Goal: Find specific fact: Find specific fact

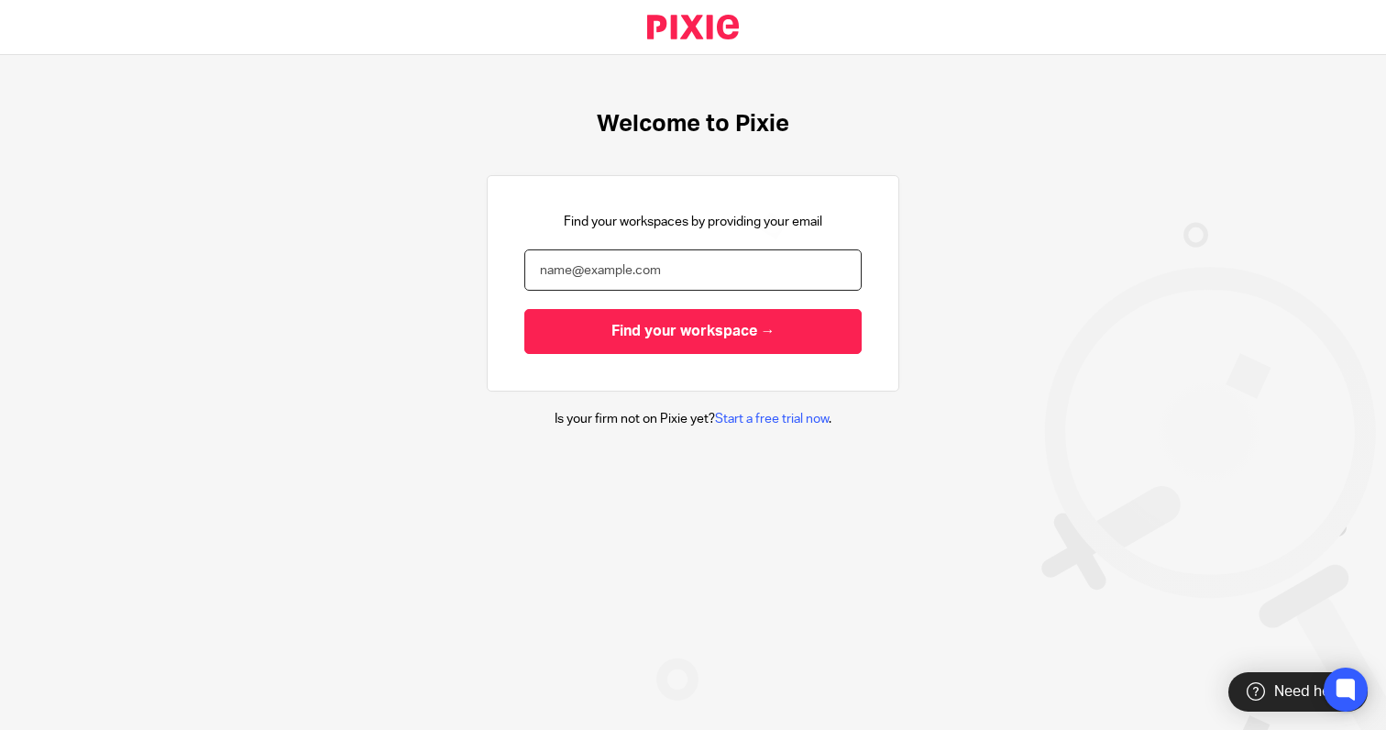
click at [611, 257] on input "email" at bounding box center [692, 269] width 337 height 41
type input "[PERSON_NAME][EMAIL_ADDRESS][DOMAIN_NAME]"
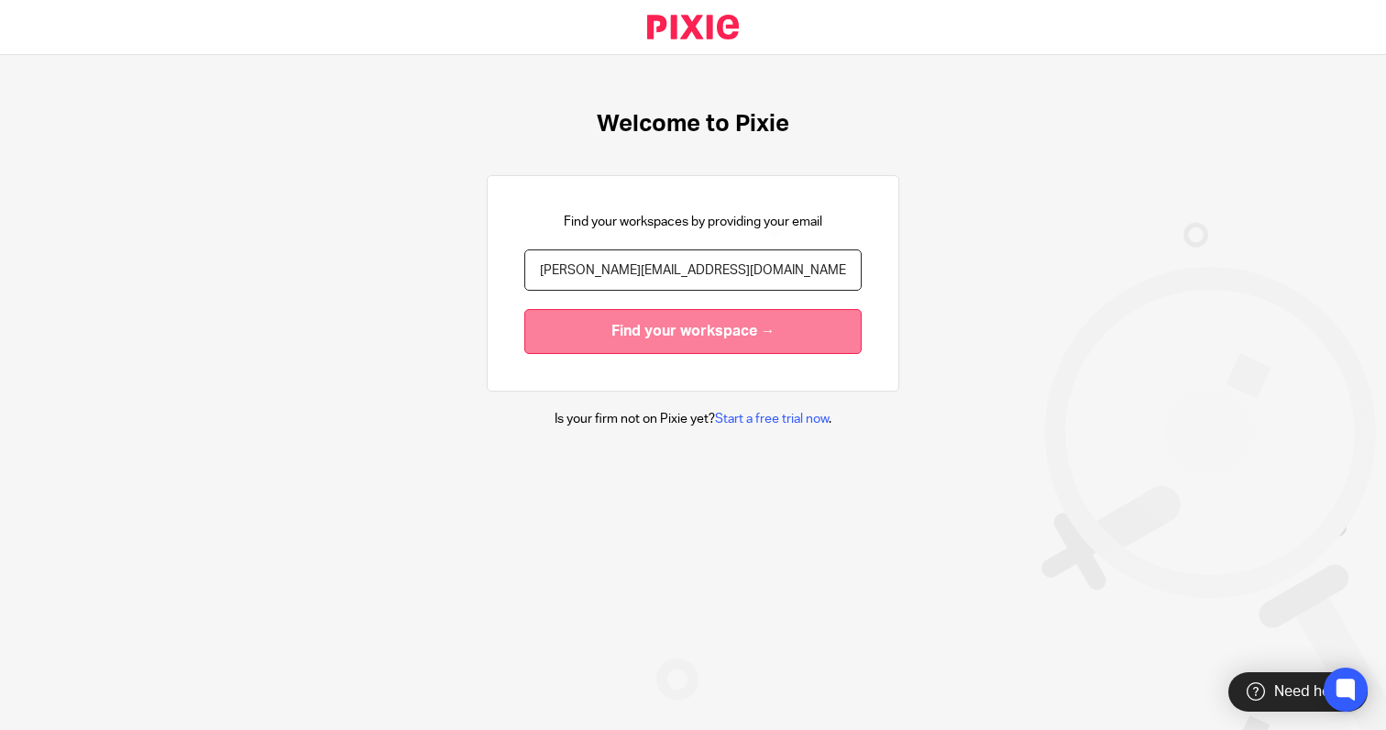
click at [606, 333] on input "Find your workspace →" at bounding box center [692, 331] width 337 height 45
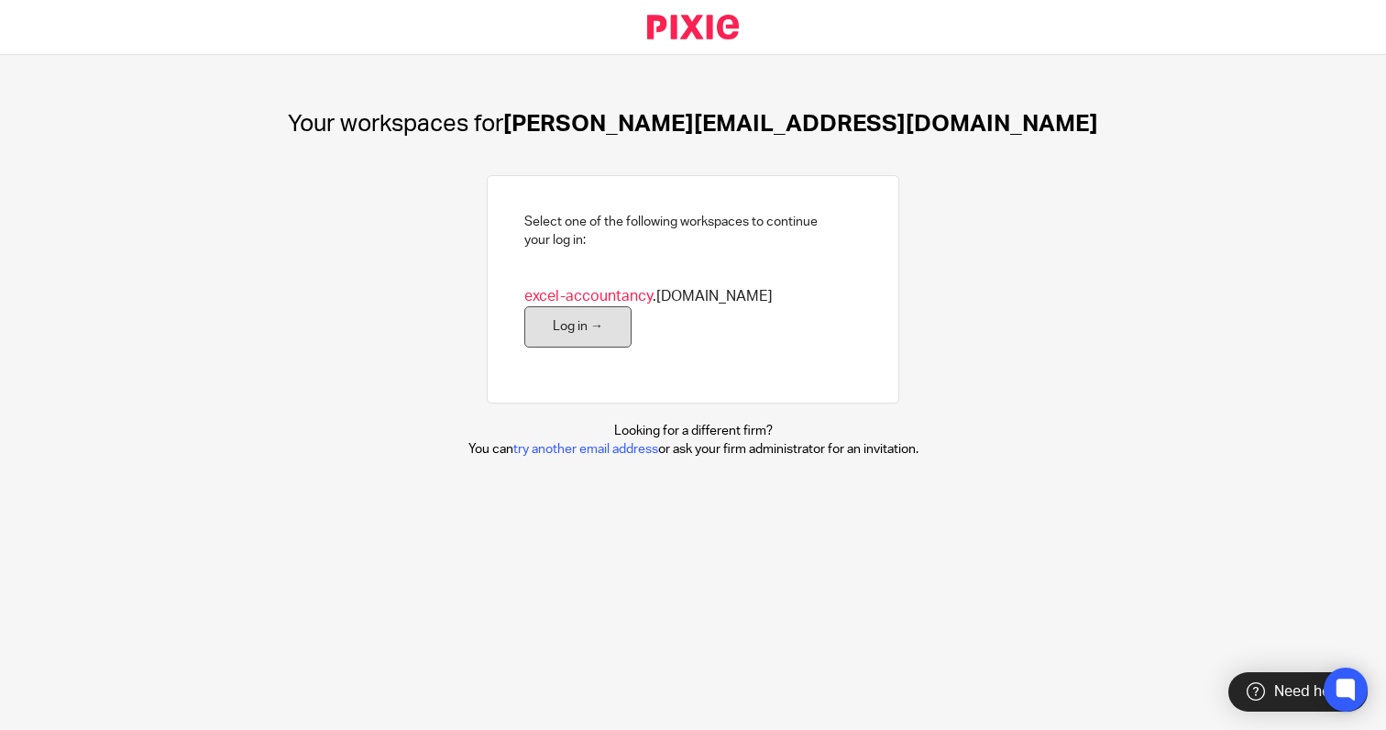
click at [632, 321] on link "Log in →" at bounding box center [577, 326] width 107 height 41
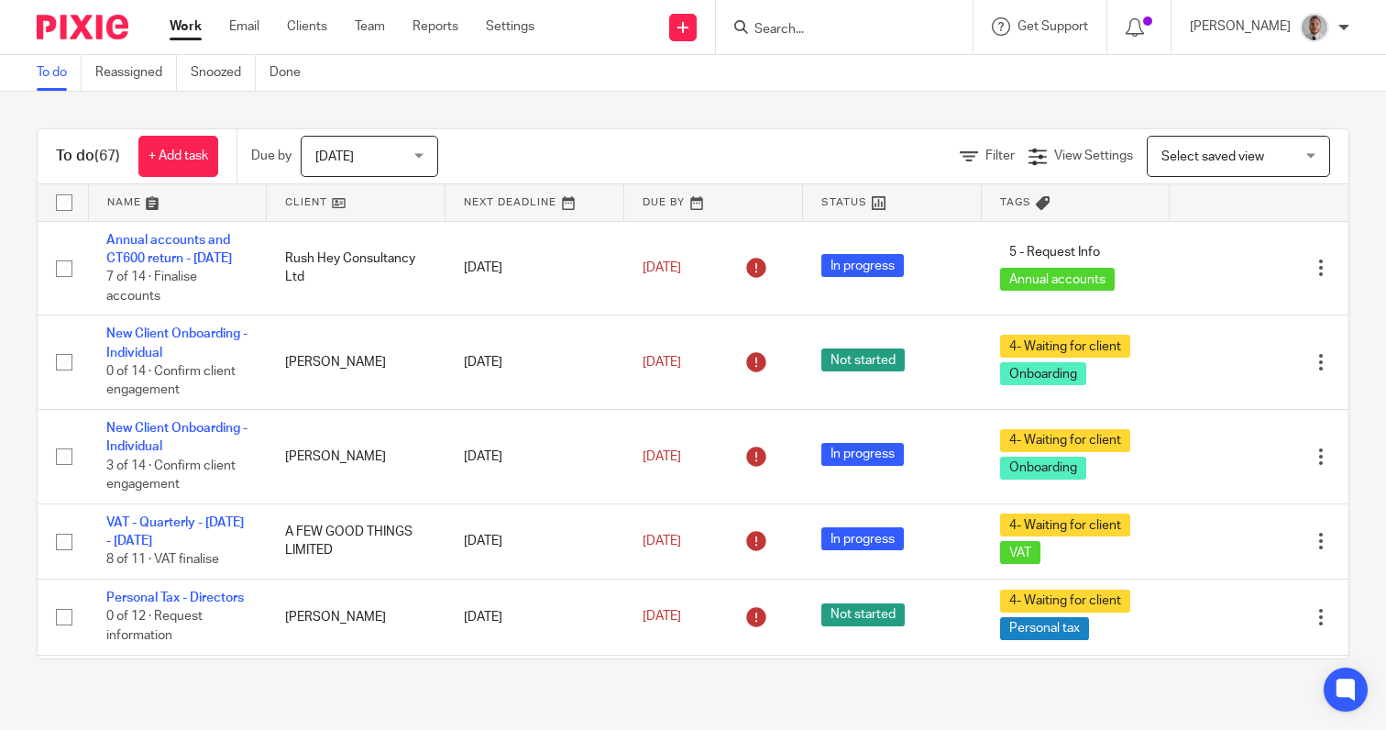
click at [871, 34] on input "Search" at bounding box center [835, 30] width 165 height 17
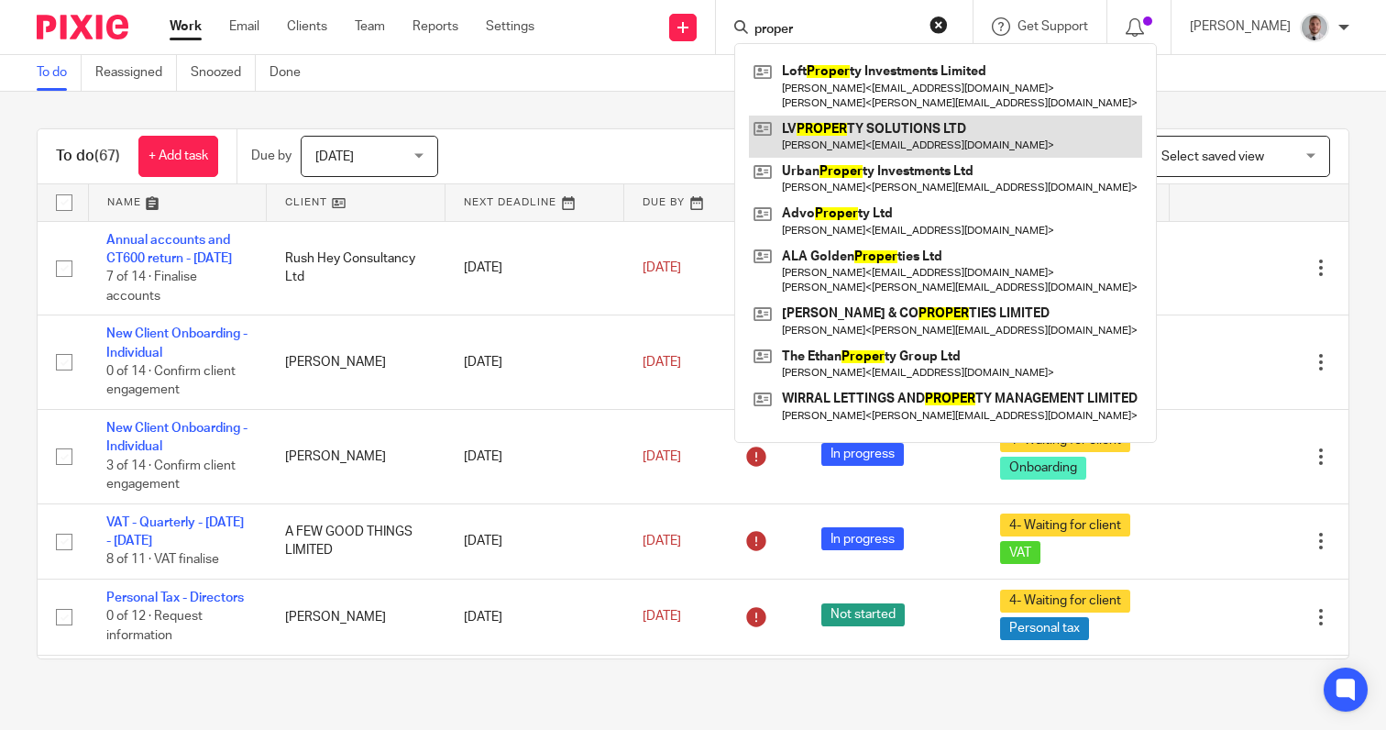
type input "proper"
click at [862, 142] on link at bounding box center [945, 137] width 393 height 42
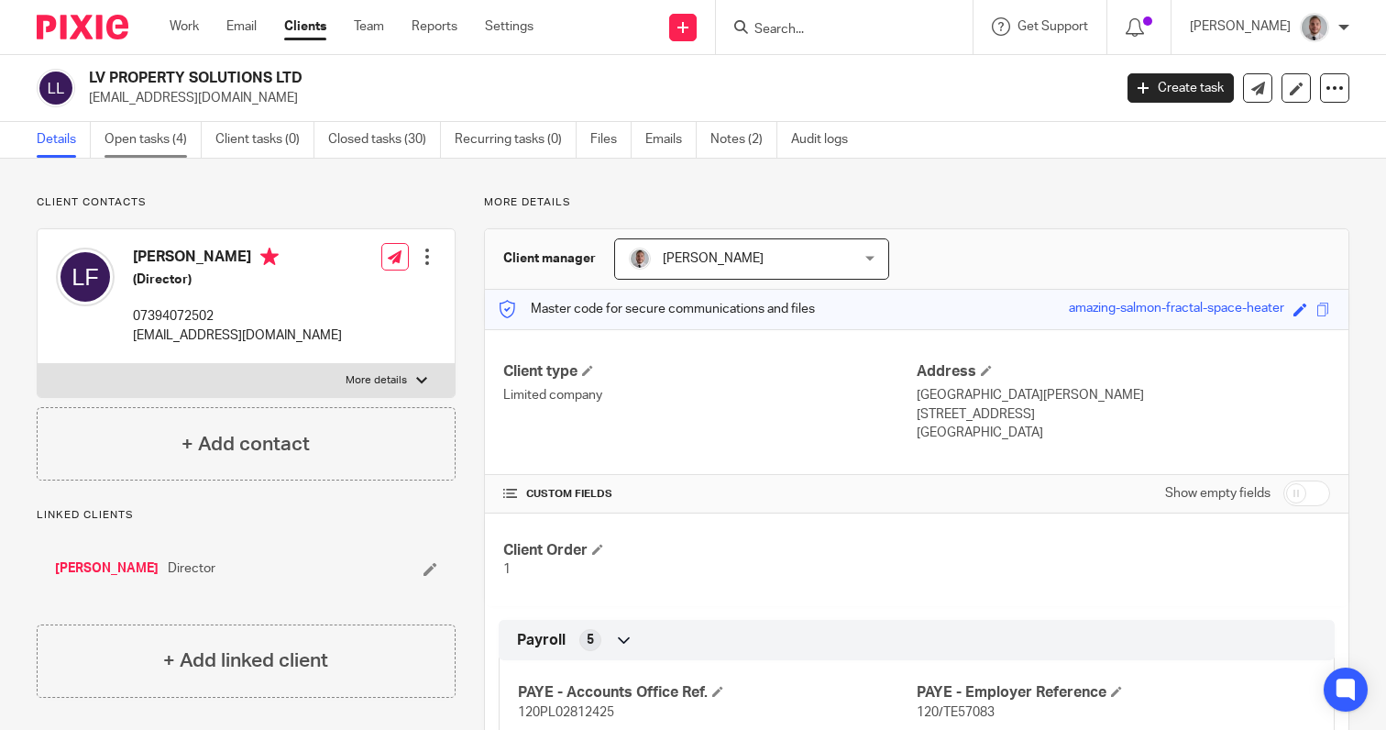
click at [149, 136] on link "Open tasks (4)" at bounding box center [153, 140] width 97 height 36
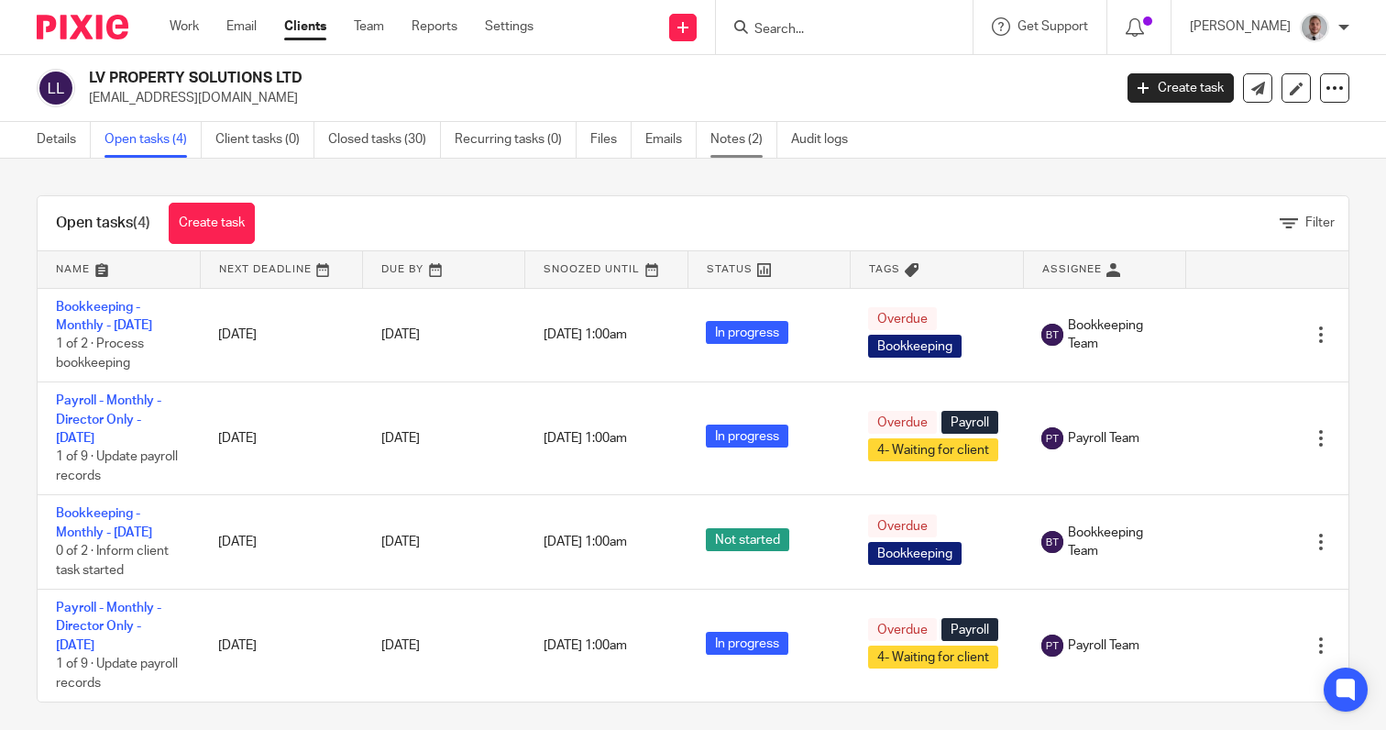
click at [741, 140] on link "Notes (2)" at bounding box center [743, 140] width 67 height 36
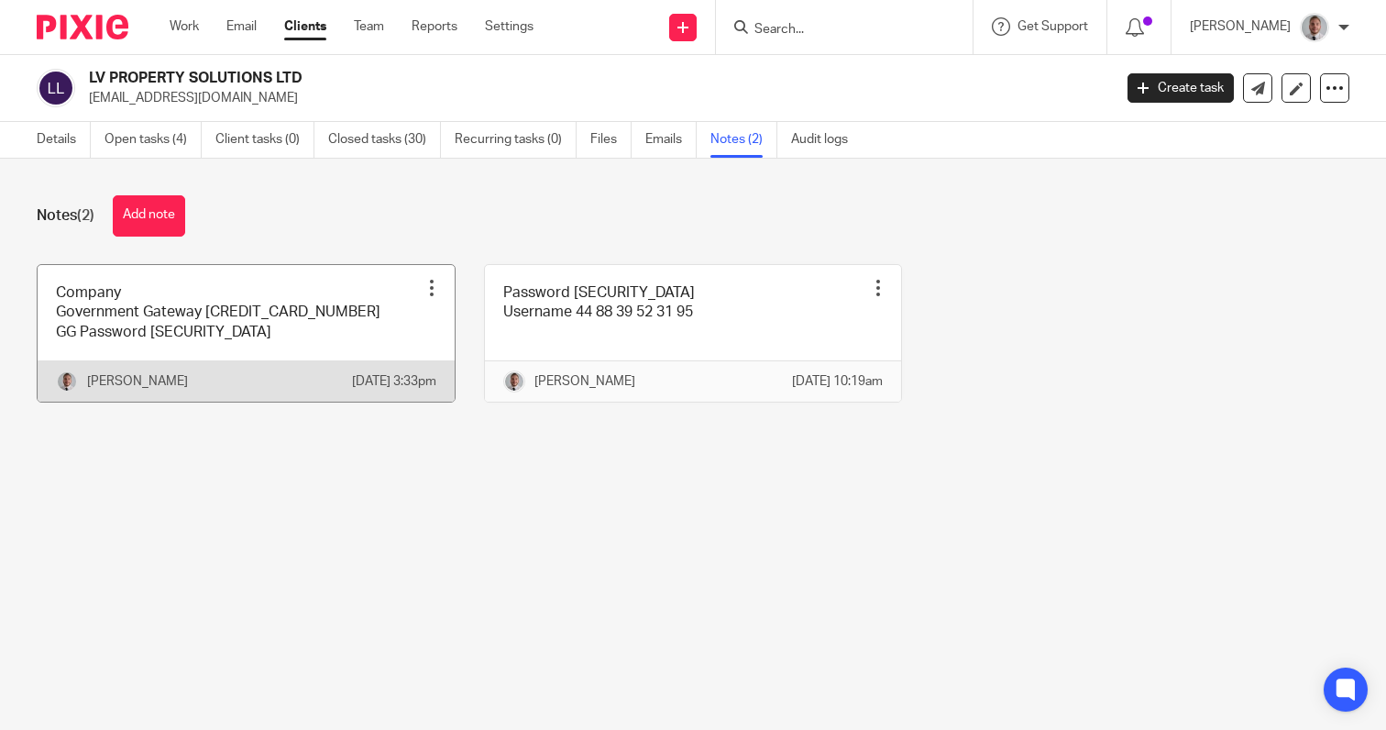
click at [150, 330] on link at bounding box center [246, 333] width 417 height 137
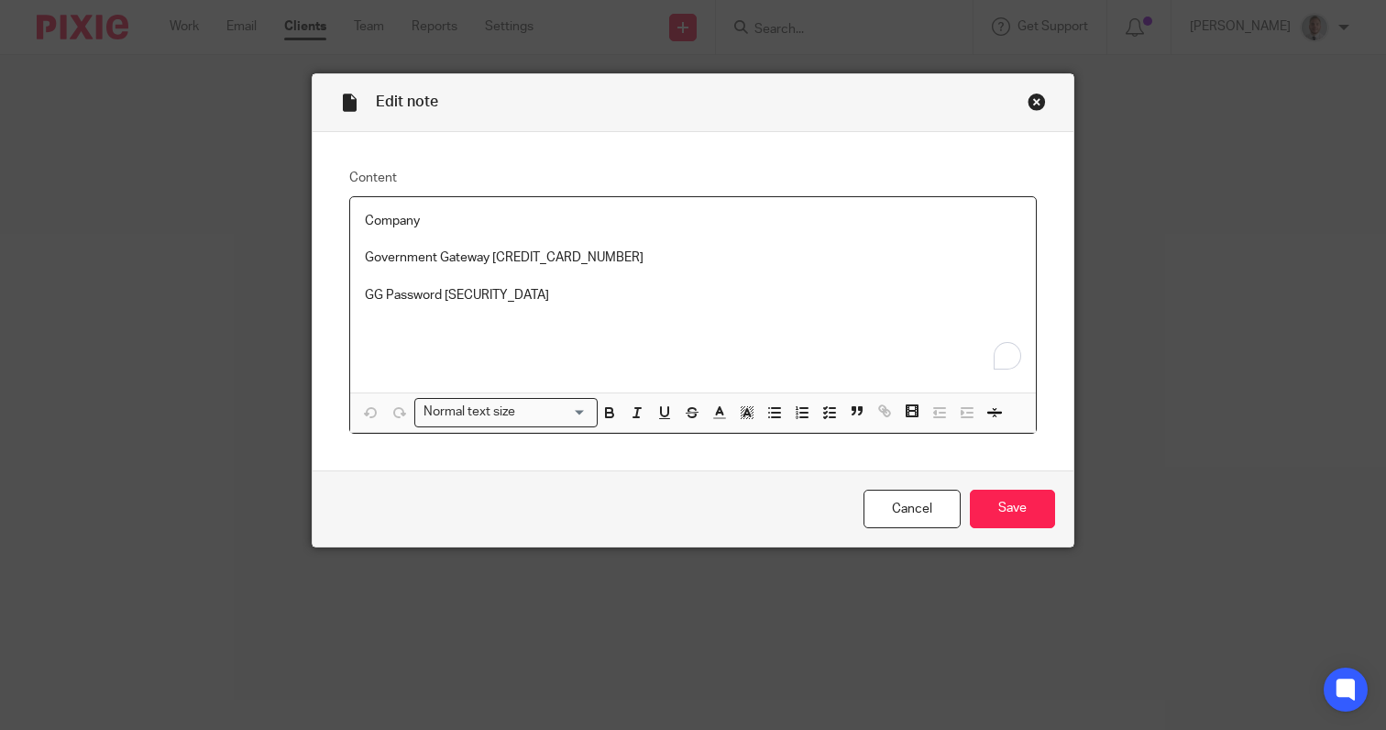
click at [517, 258] on p "Government Gateway [CREDIT_CARD_NUMBER]" at bounding box center [693, 257] width 656 height 18
copy p "[CREDIT_CARD_NUMBER]"
drag, startPoint x: 531, startPoint y: 300, endPoint x: 441, endPoint y: 299, distance: 89.8
click at [441, 299] on p "GG Password [SECURITY_DATA]" at bounding box center [693, 295] width 656 height 18
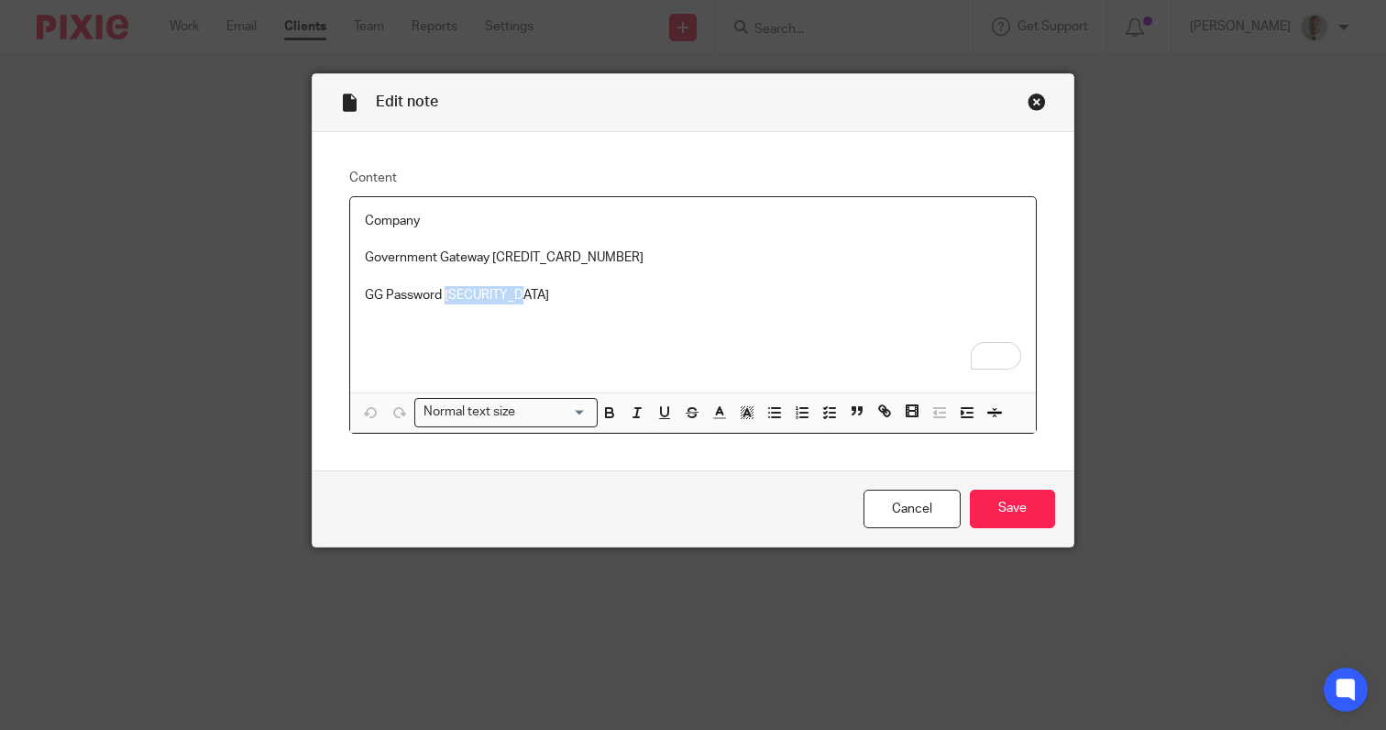
copy p "Accounting1"
click at [532, 267] on p "Government Gateway [CREDIT_CARD_NUMBER]" at bounding box center [693, 257] width 656 height 18
copy p "[CREDIT_CARD_NUMBER]"
drag, startPoint x: 559, startPoint y: 305, endPoint x: 548, endPoint y: 304, distance: 11.0
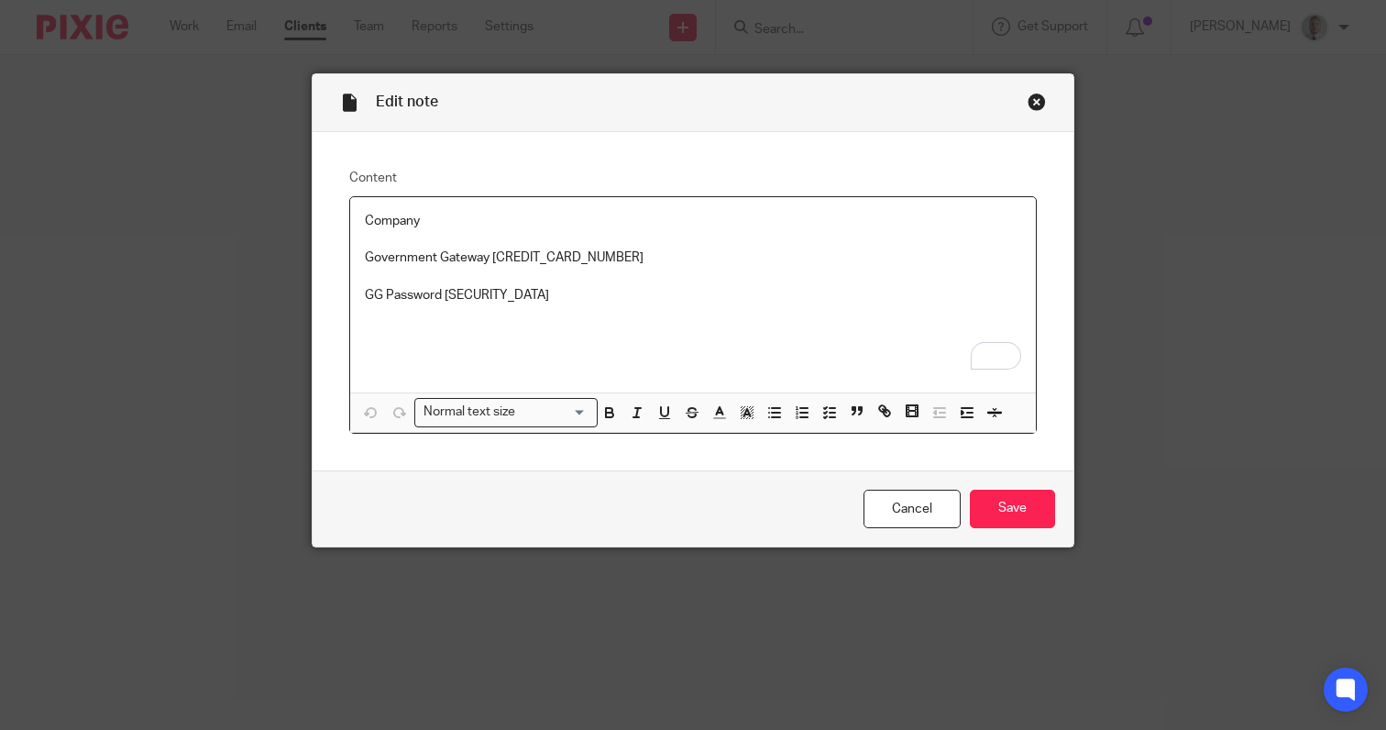
click at [559, 304] on p "GG Password [SECURITY_DATA]" at bounding box center [693, 295] width 656 height 18
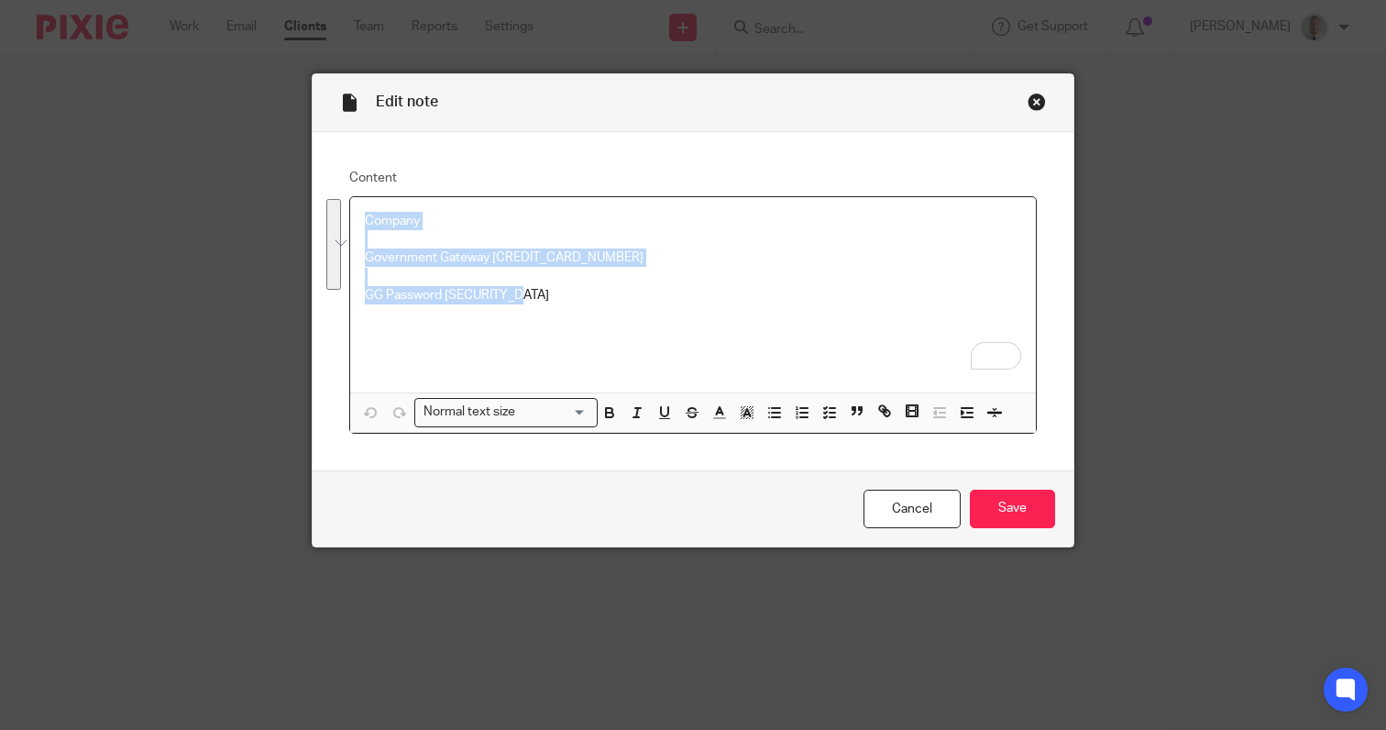
drag, startPoint x: 544, startPoint y: 300, endPoint x: 336, endPoint y: 223, distance: 221.0
click at [336, 224] on div "Edit note Content Company Government Gateway [CREDIT_CARD_NUMBER] GG Password […" at bounding box center [693, 310] width 763 height 474
copy div "Company Government Gateway [CREDIT_CARD_NUMBER] GG Password [SECURITY_DATA]"
